Goal: Task Accomplishment & Management: Complete application form

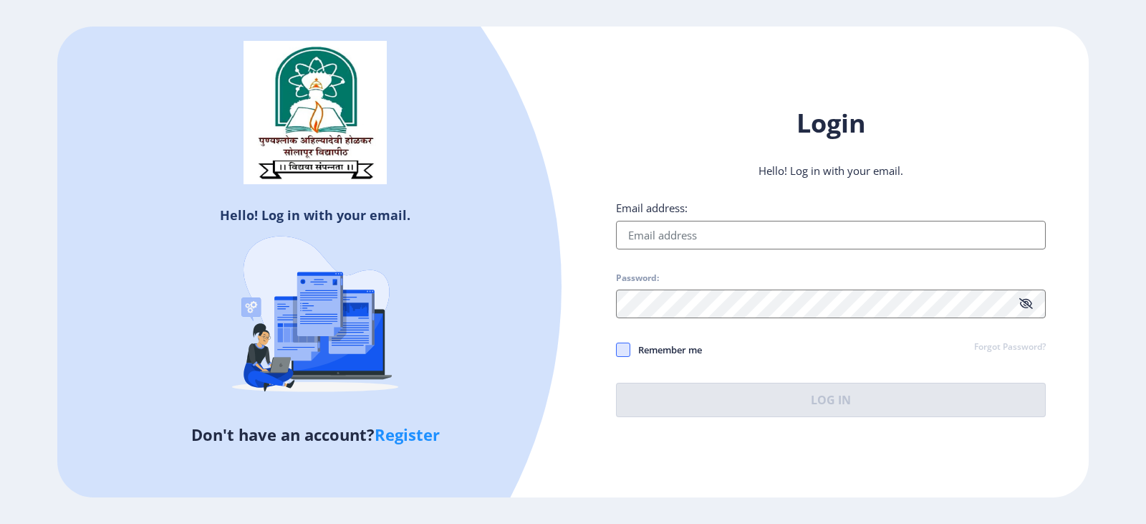
type input "[EMAIL_ADDRESS][DOMAIN_NAME]"
click at [622, 343] on span at bounding box center [623, 349] width 14 height 14
click at [617, 350] on input "Remember me" at bounding box center [616, 350] width 1 height 1
checkbox input "true"
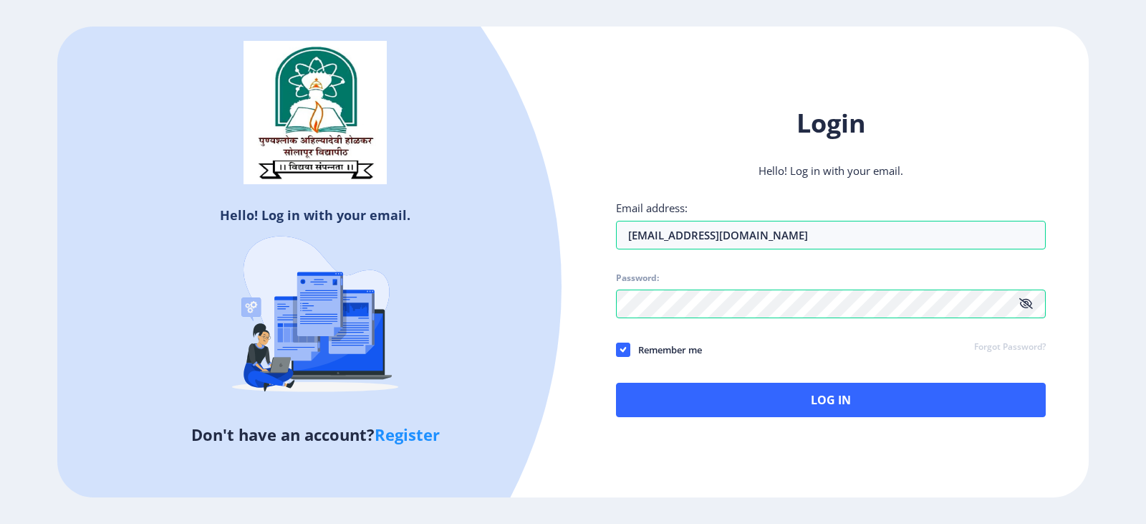
click at [787, 418] on div "Login Hello! Log in with your email. Email address: [EMAIL_ADDRESS][DOMAIN_NAME…" at bounding box center [831, 262] width 516 height 354
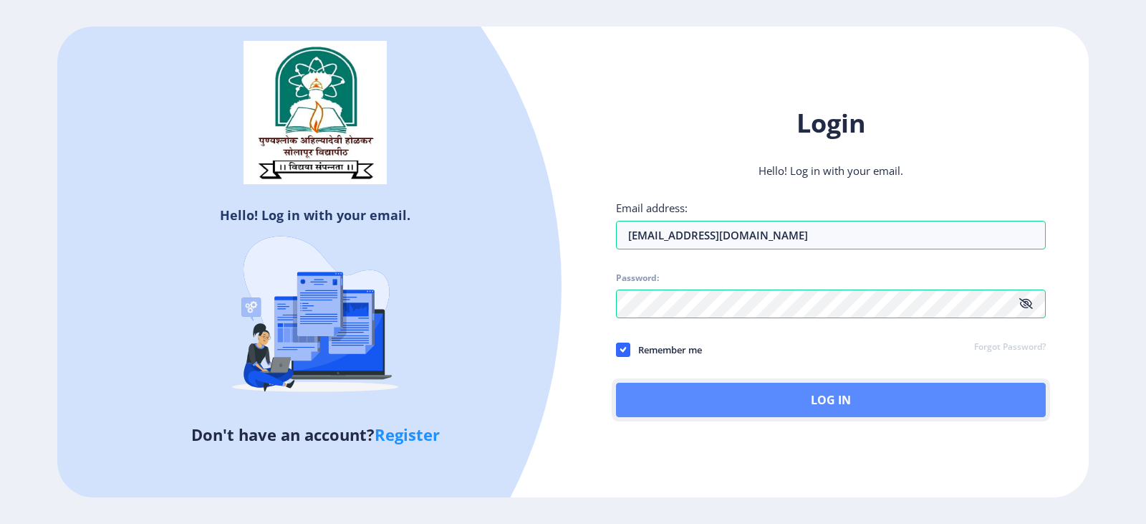
click at [787, 411] on button "Log In" at bounding box center [831, 400] width 430 height 34
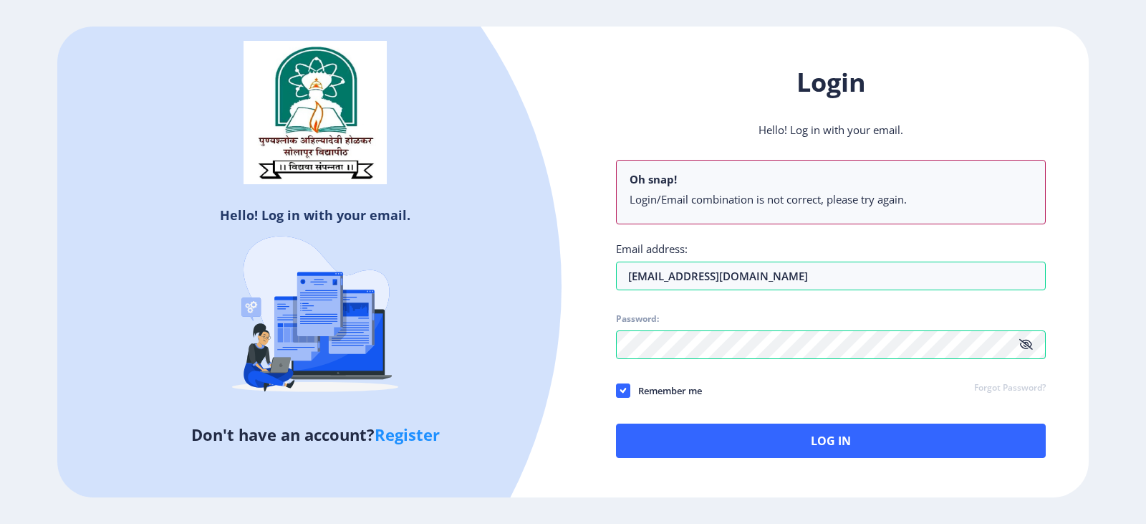
click at [403, 439] on link "Register" at bounding box center [407, 433] width 65 height 21
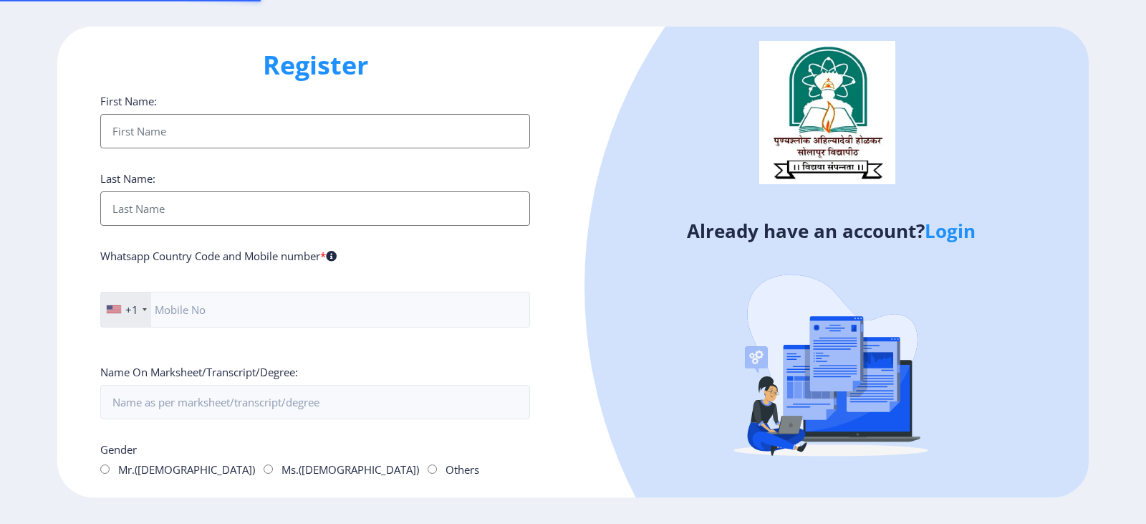
type input "[EMAIL_ADDRESS][DOMAIN_NAME]"
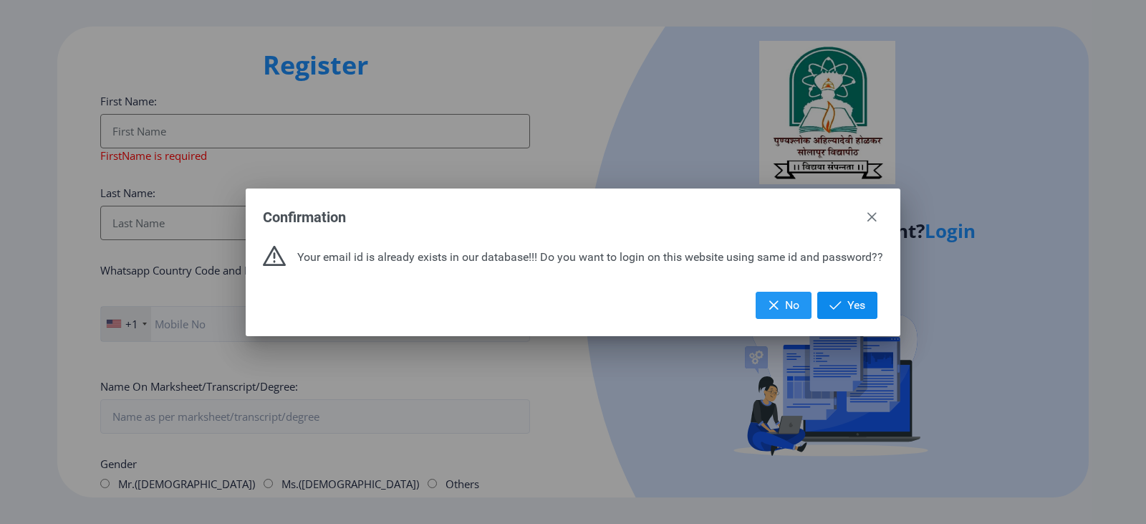
click at [831, 300] on span "button" at bounding box center [836, 304] width 12 height 11
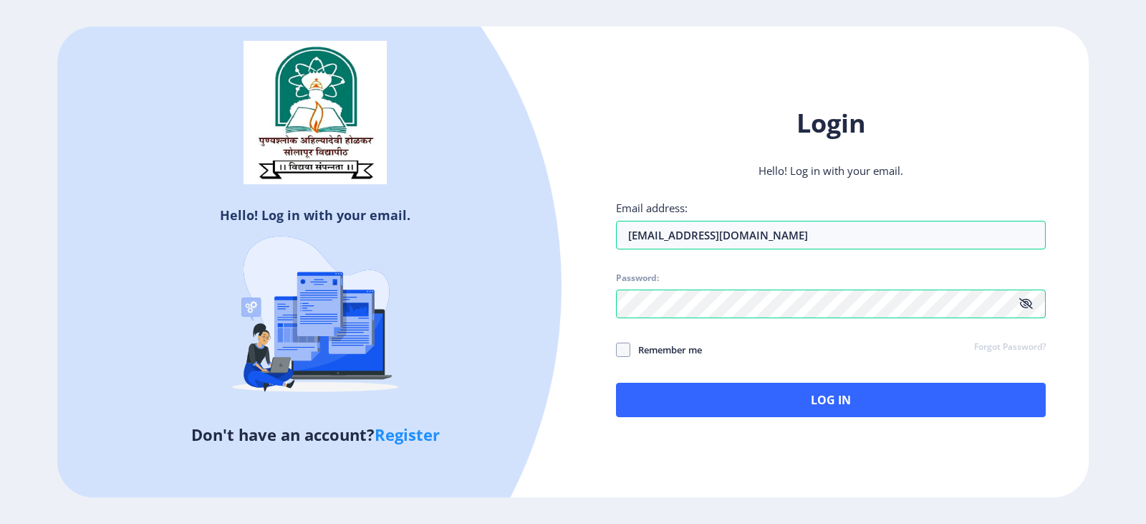
click at [416, 442] on link "Register" at bounding box center [407, 433] width 65 height 21
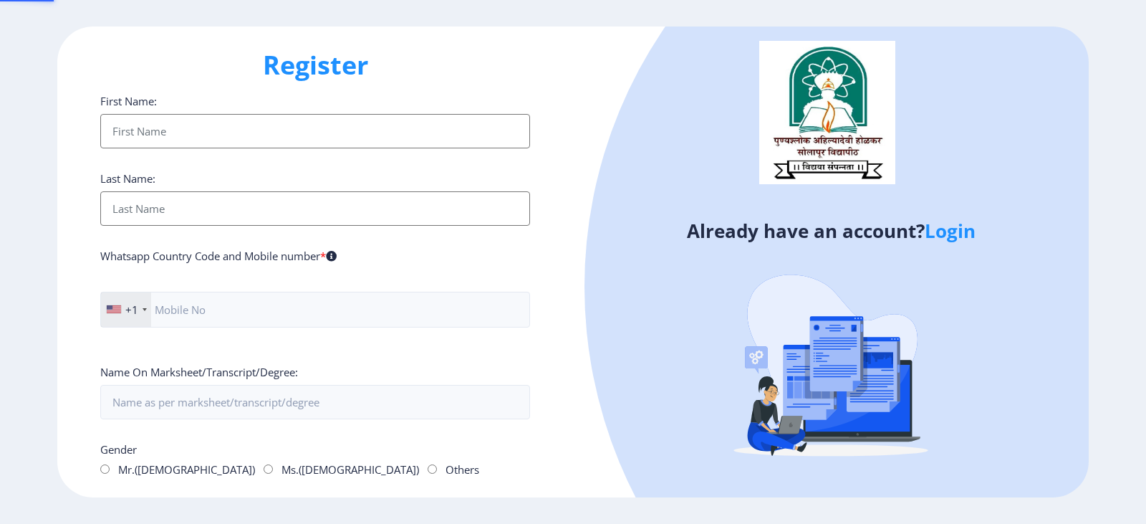
type input "[EMAIL_ADDRESS][DOMAIN_NAME]"
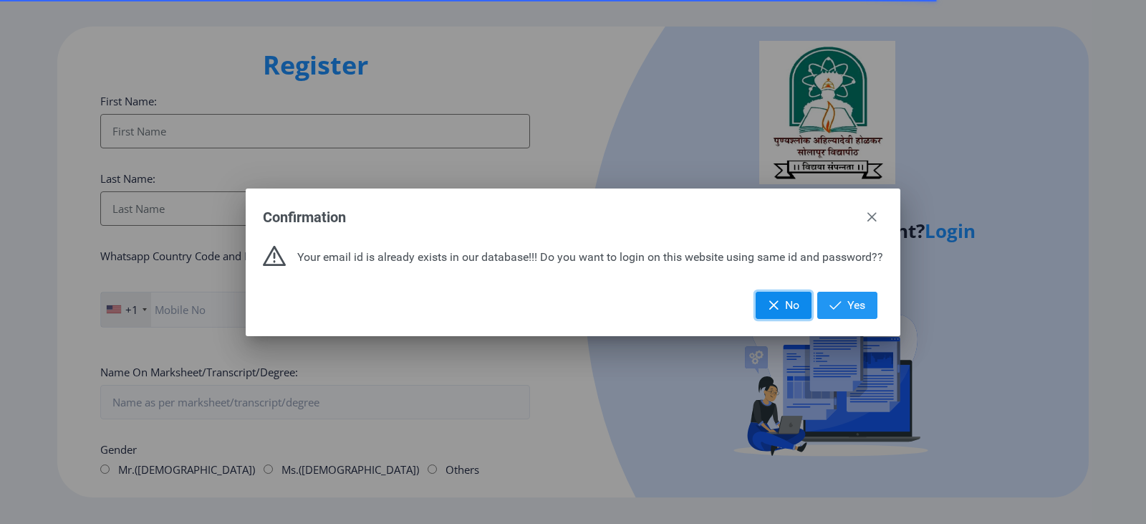
click at [785, 310] on span "No" at bounding box center [792, 305] width 14 height 14
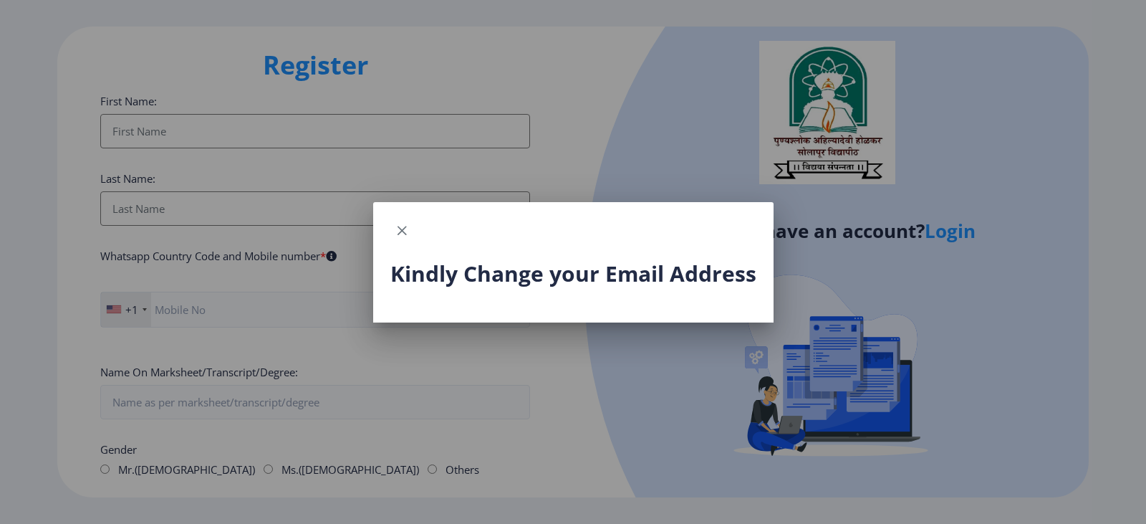
click at [483, 299] on div "Kindly Change your Email Address" at bounding box center [573, 290] width 401 height 63
click at [507, 281] on h3 "Kindly Change your Email Address" at bounding box center [573, 273] width 366 height 29
click at [403, 229] on span "button" at bounding box center [401, 230] width 11 height 11
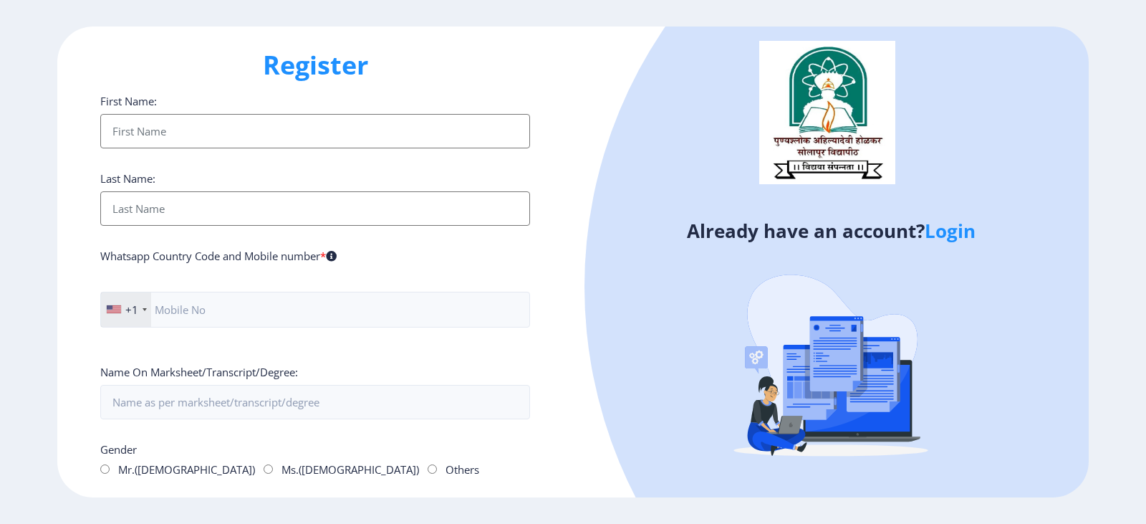
click at [217, 125] on input "First Name:" at bounding box center [315, 131] width 430 height 34
type input "PATIL SHRUTI"
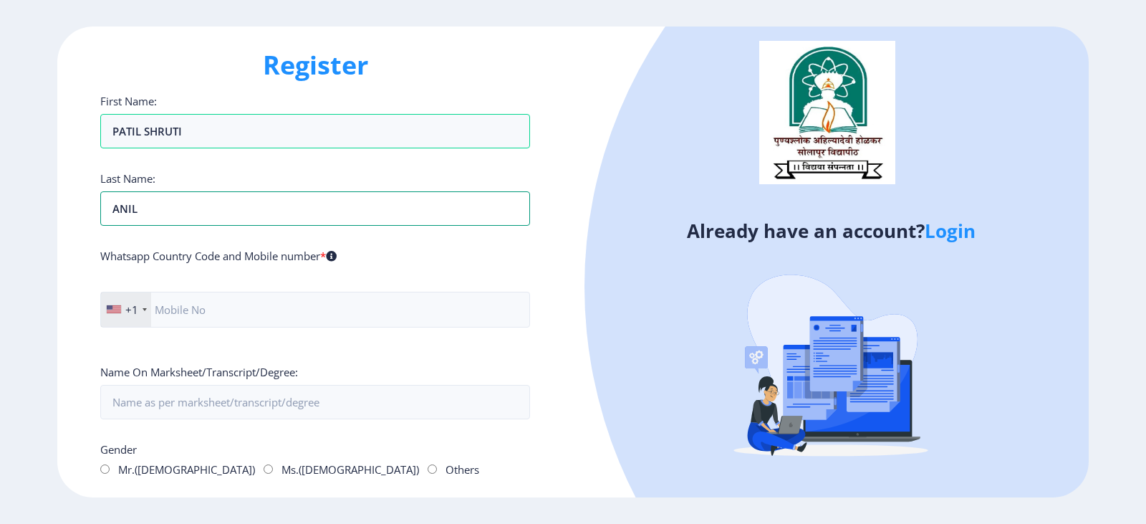
type input "ANIL"
click at [142, 317] on div "+1" at bounding box center [126, 309] width 50 height 34
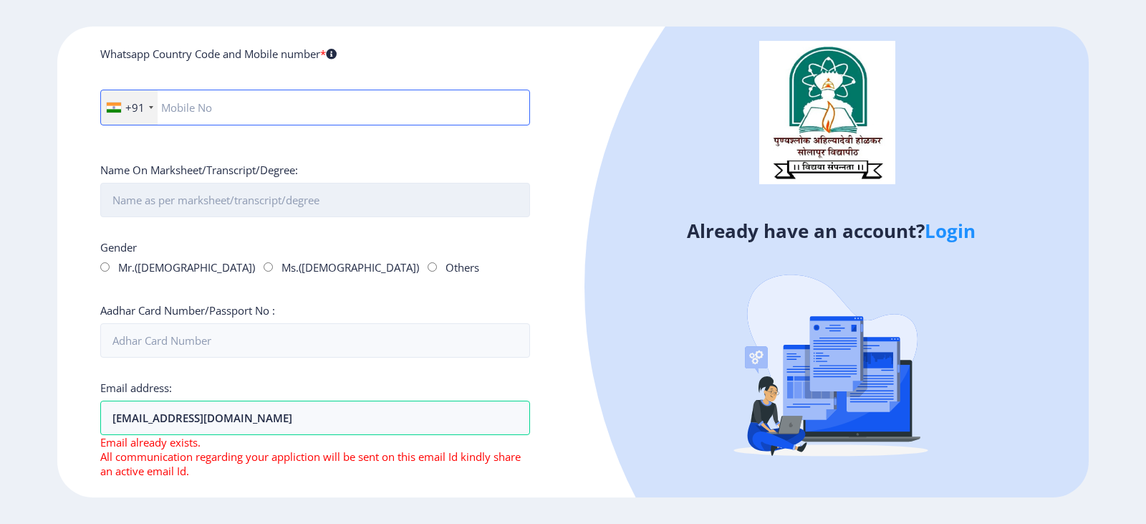
scroll to position [215, 0]
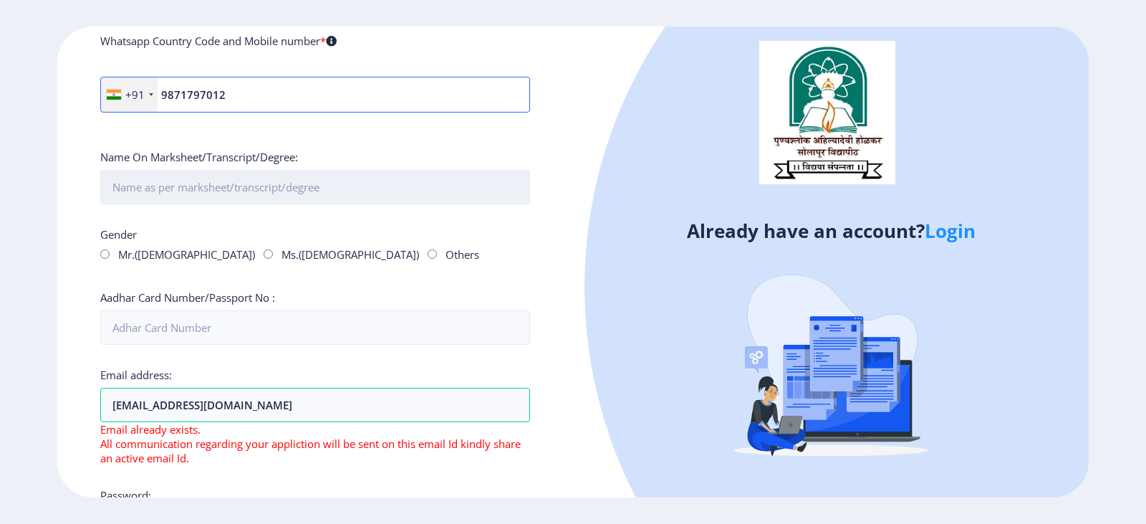
type input "9871797012"
click at [257, 198] on input "First Name:" at bounding box center [315, 187] width 430 height 34
type input "PATIL SHRUTI ANIL"
click at [264, 254] on input "Ms.([DEMOGRAPHIC_DATA])" at bounding box center [268, 253] width 9 height 9
radio input "true"
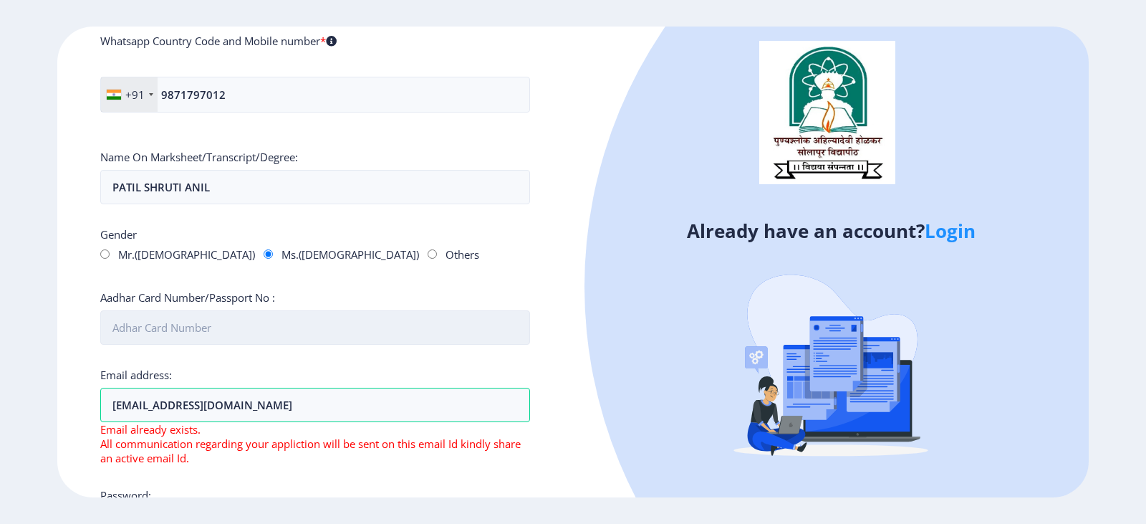
click at [166, 333] on input "Aadhar Card Number/Passport No :" at bounding box center [315, 327] width 430 height 34
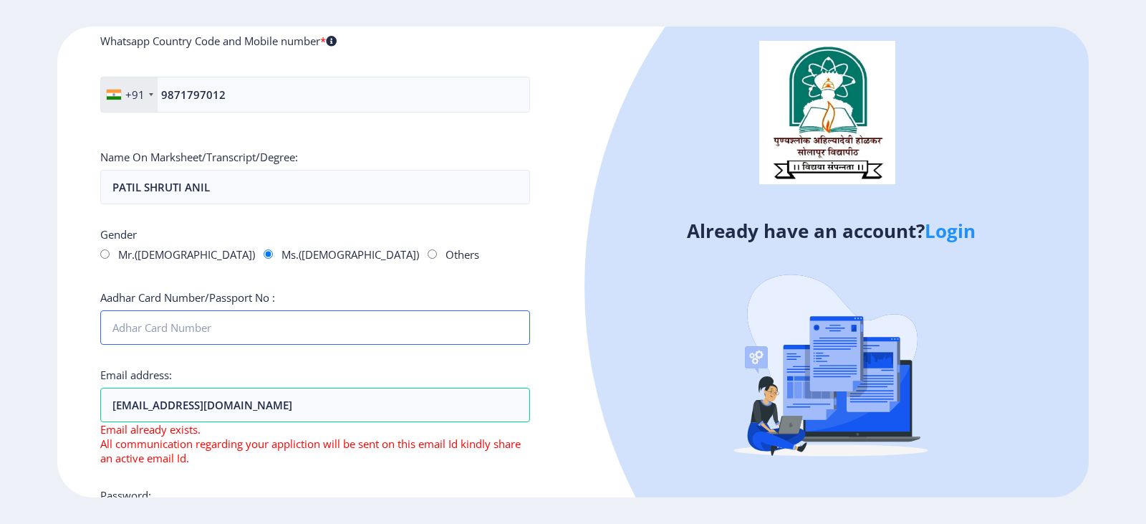
type input "323500823695"
drag, startPoint x: 290, startPoint y: 409, endPoint x: 0, endPoint y: 387, distance: 291.0
click at [0, 387] on ngx-register "Register First Name: PATIL SHRUTI Last Name: [PERSON_NAME] Whatsapp Country Cod…" at bounding box center [573, 262] width 1146 height 471
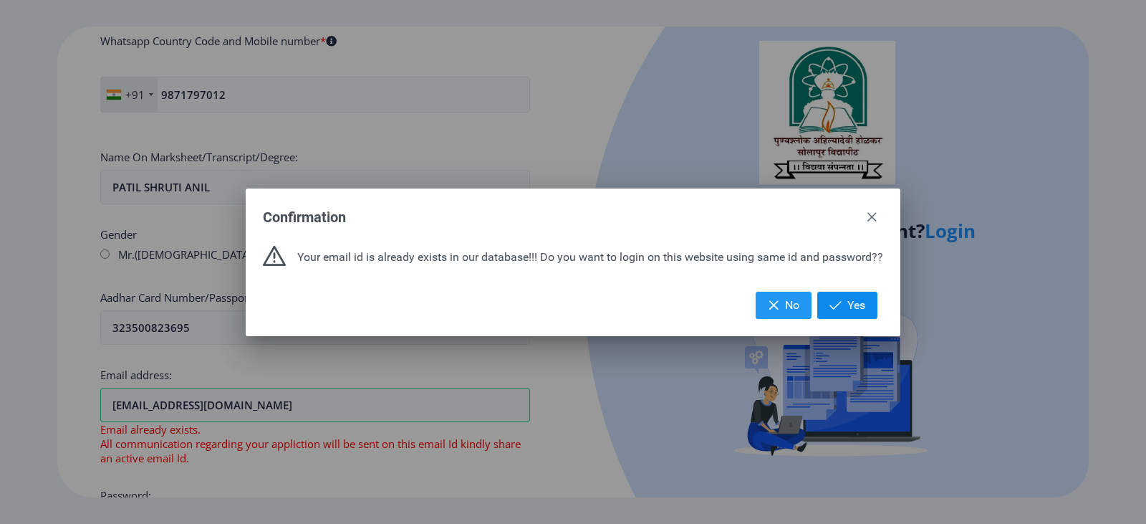
click at [858, 306] on span "Yes" at bounding box center [857, 305] width 18 height 14
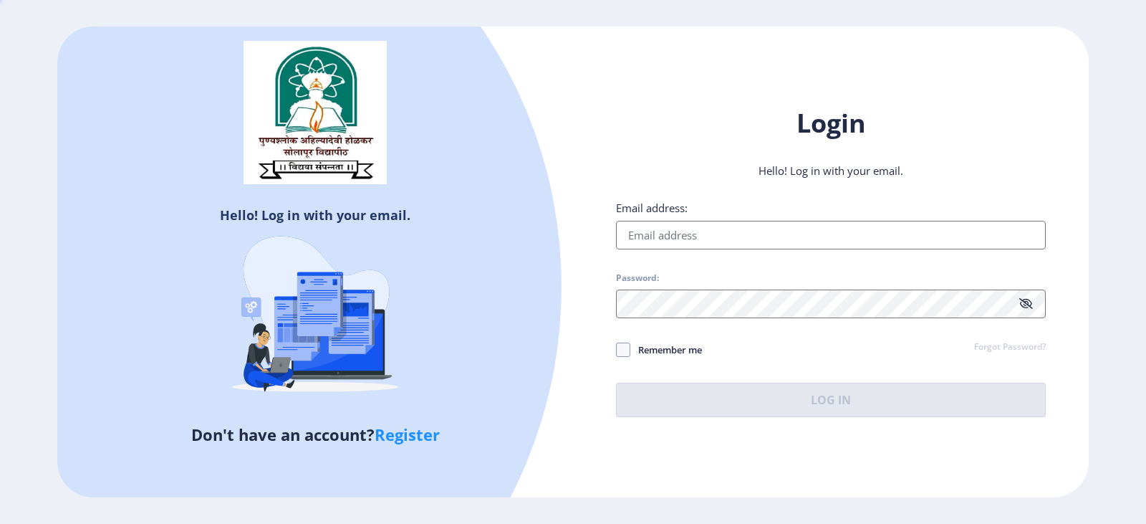
type input "[EMAIL_ADDRESS][DOMAIN_NAME]"
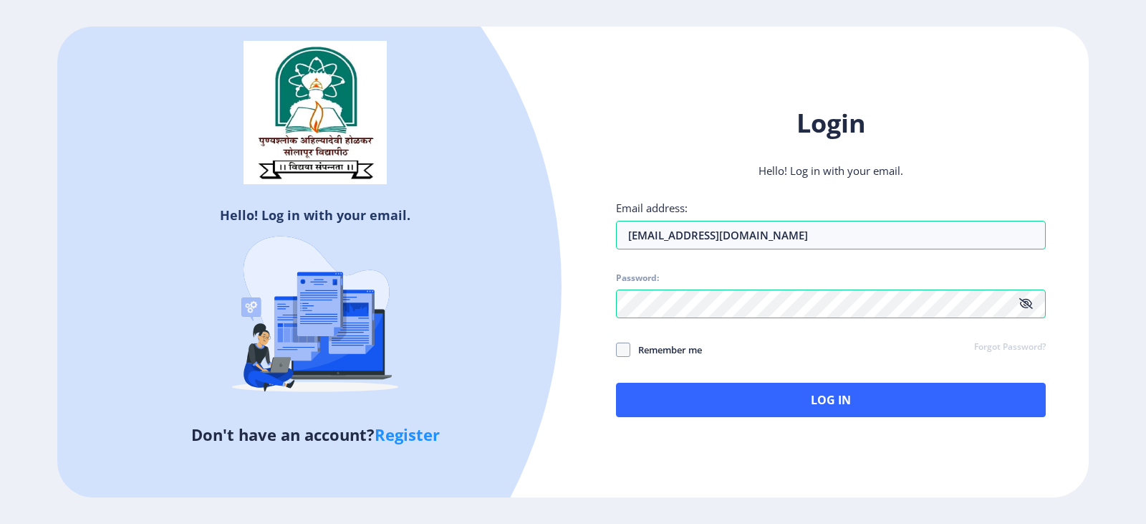
click at [411, 430] on link "Register" at bounding box center [407, 433] width 65 height 21
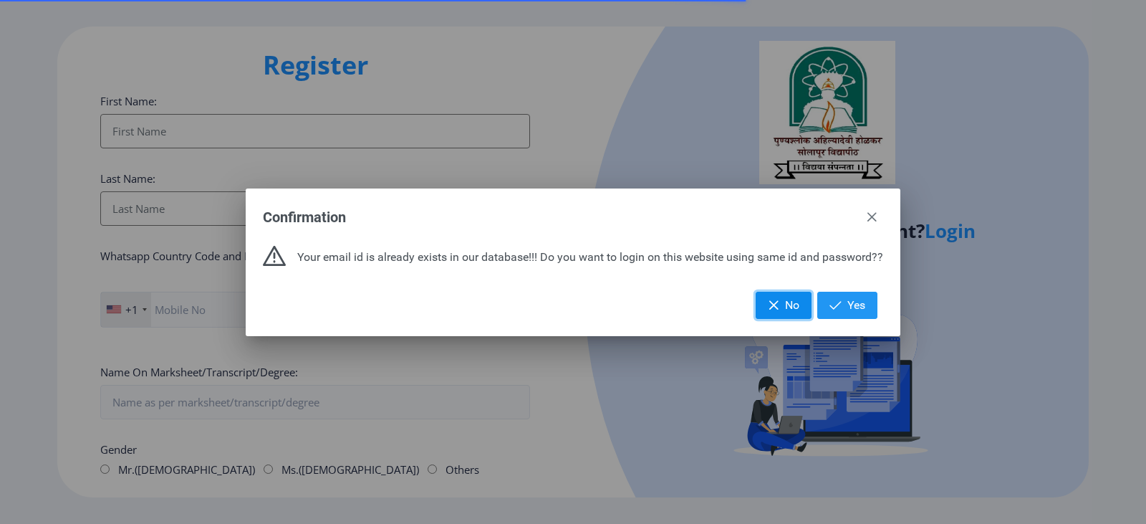
click at [794, 306] on span "No" at bounding box center [792, 305] width 14 height 14
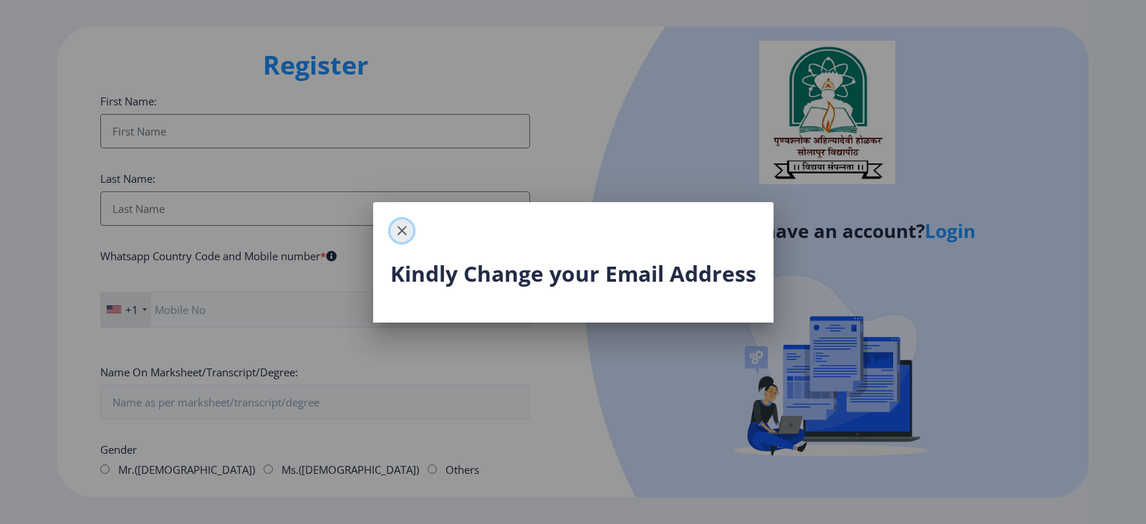
click at [408, 234] on span "button" at bounding box center [401, 230] width 11 height 11
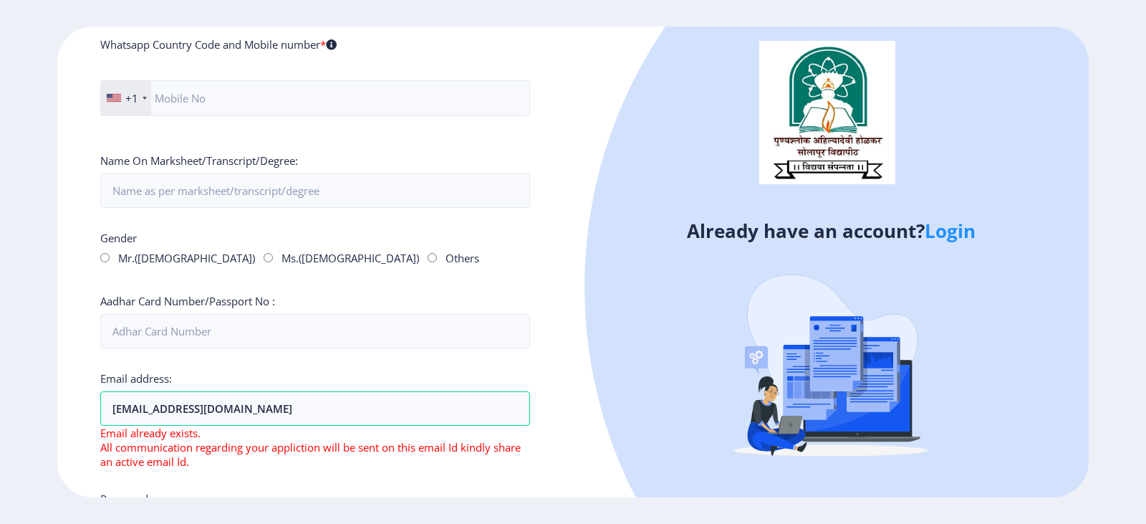
scroll to position [215, 0]
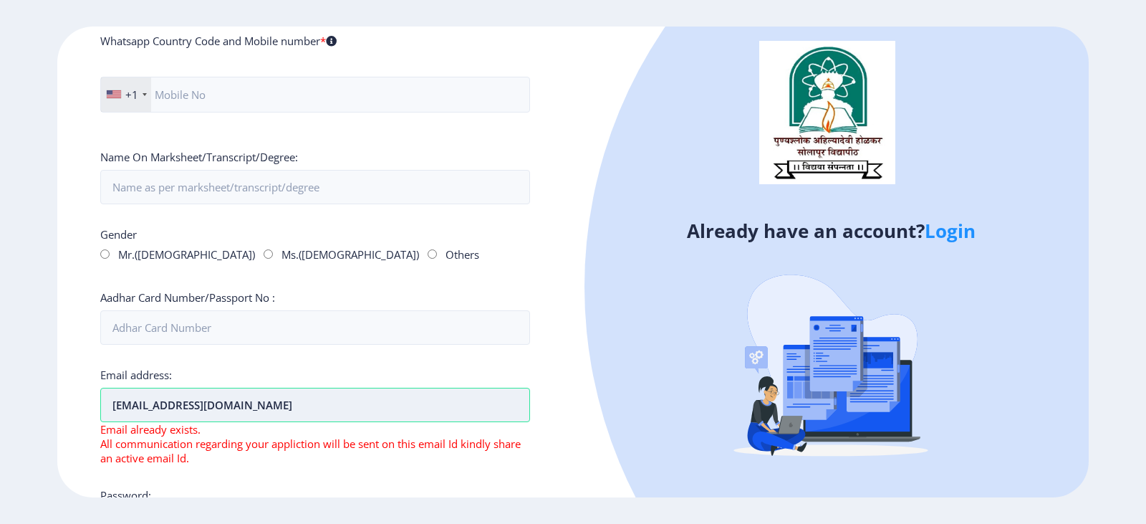
click at [206, 407] on input "[EMAIL_ADDRESS][DOMAIN_NAME]" at bounding box center [315, 405] width 430 height 34
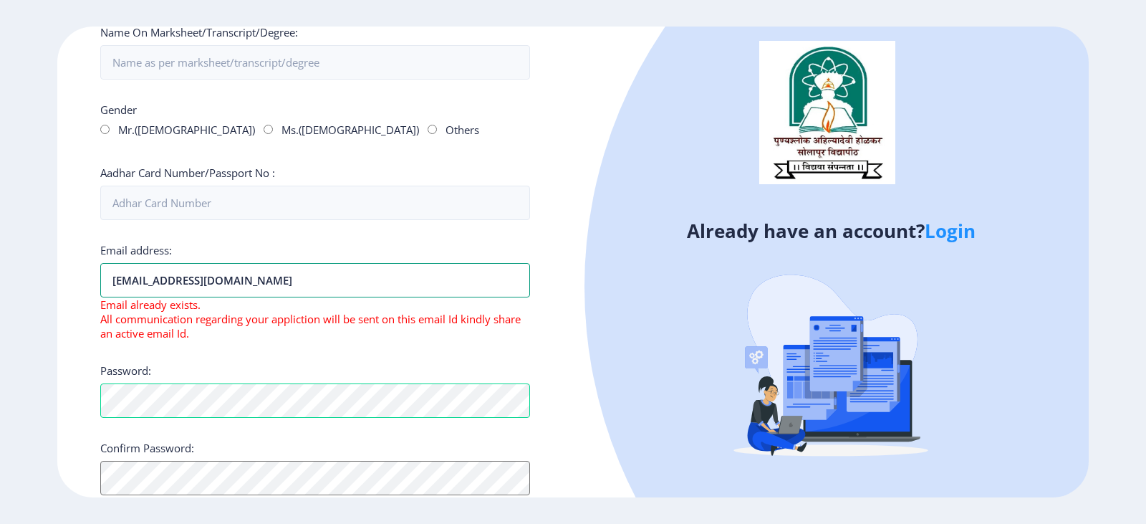
scroll to position [358, 0]
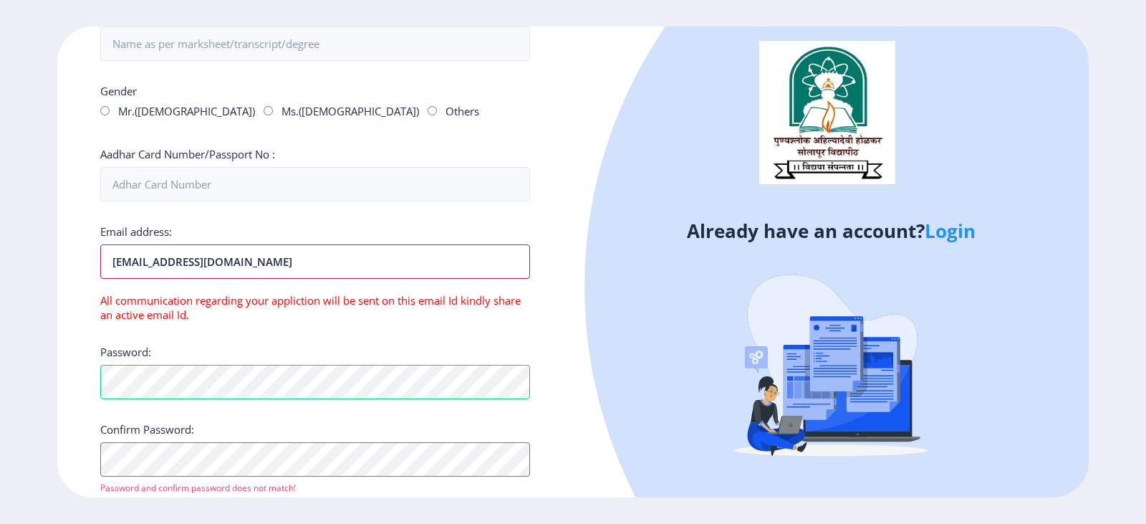
type input "[EMAIL_ADDRESS][DOMAIN_NAME]"
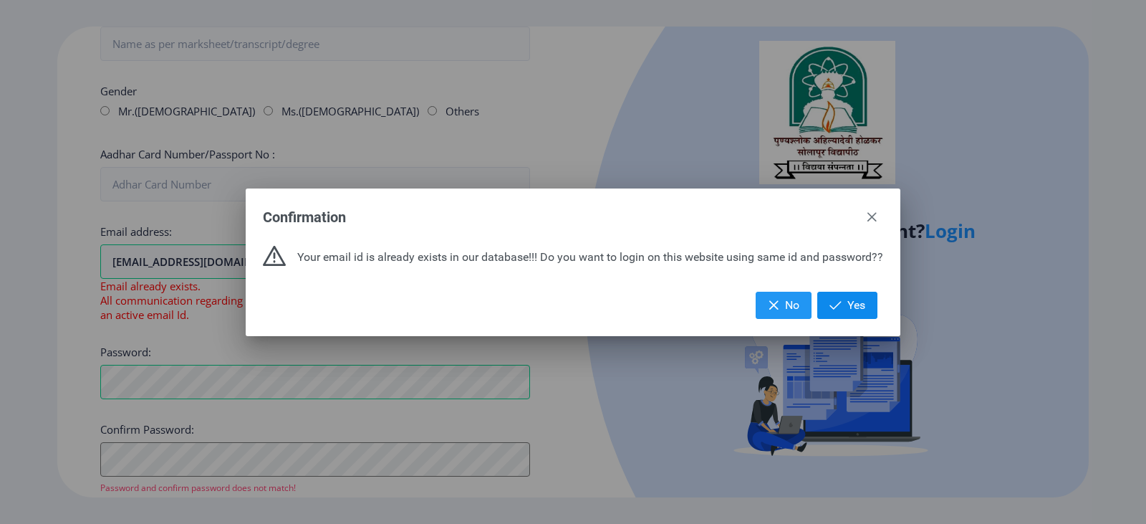
click at [847, 306] on button "Yes" at bounding box center [847, 305] width 60 height 27
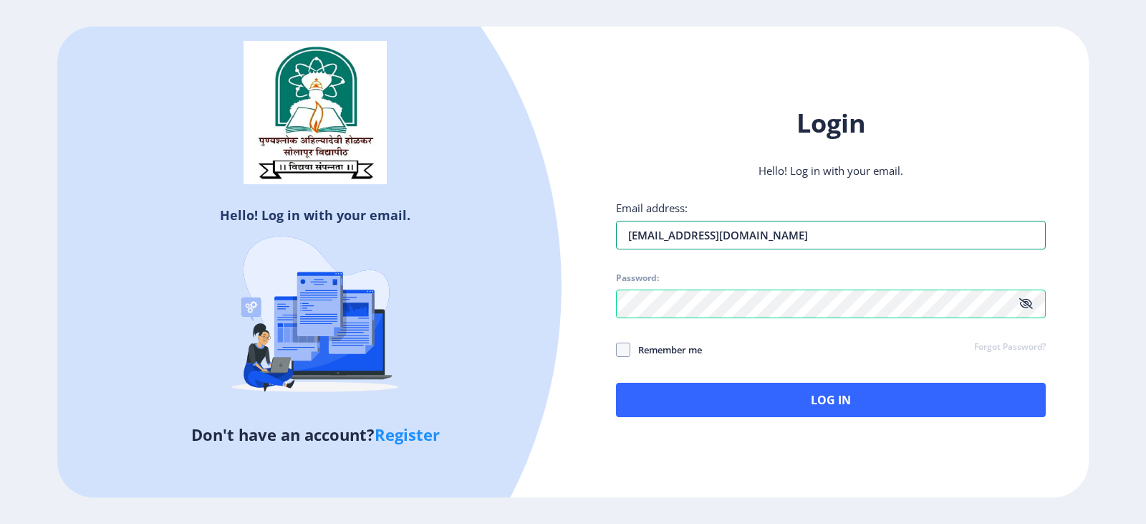
type input "[EMAIL_ADDRESS][DOMAIN_NAME]"
click at [1030, 302] on icon at bounding box center [1027, 303] width 14 height 11
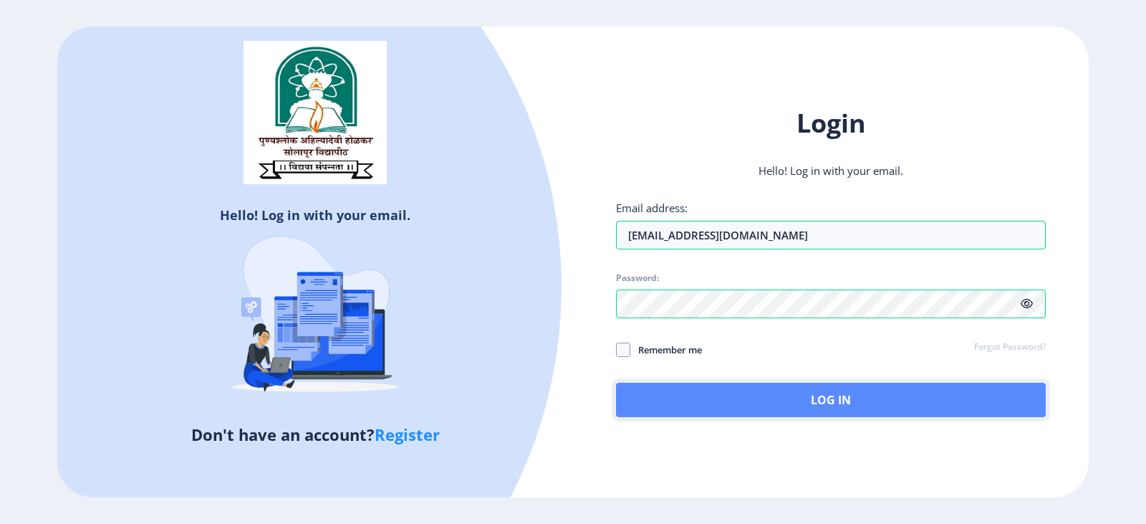
click at [801, 396] on button "Log In" at bounding box center [831, 400] width 430 height 34
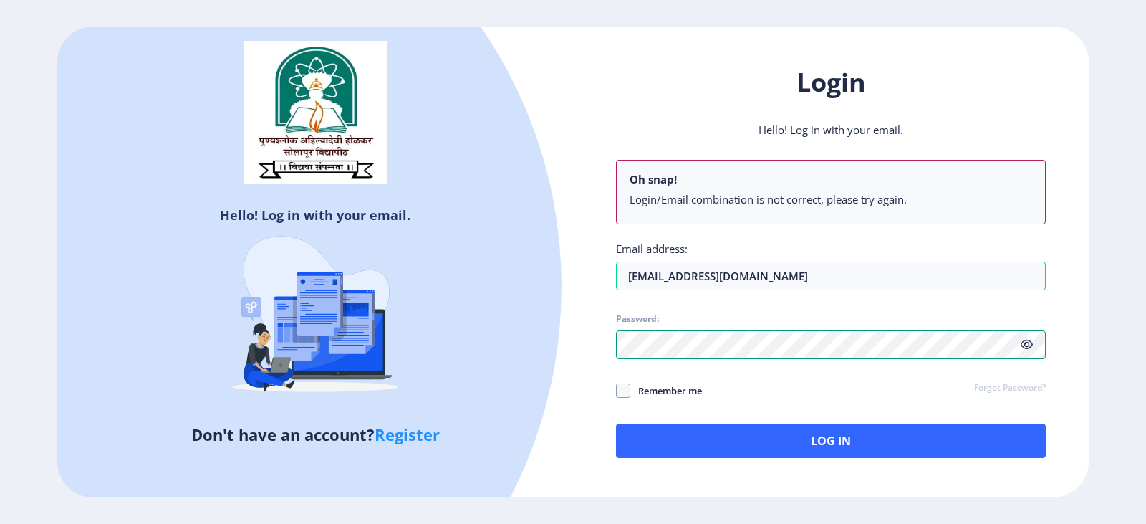
click at [553, 365] on div "Hello! Log in with your email. Don't have an account? Register Login Hello! Log…" at bounding box center [573, 262] width 1032 height 471
click at [553, 365] on div at bounding box center [103, 286] width 917 height 917
drag, startPoint x: 1030, startPoint y: 345, endPoint x: 1020, endPoint y: 347, distance: 9.6
click at [1030, 345] on icon at bounding box center [1027, 344] width 12 height 11
